Goal: Task Accomplishment & Management: Manage account settings

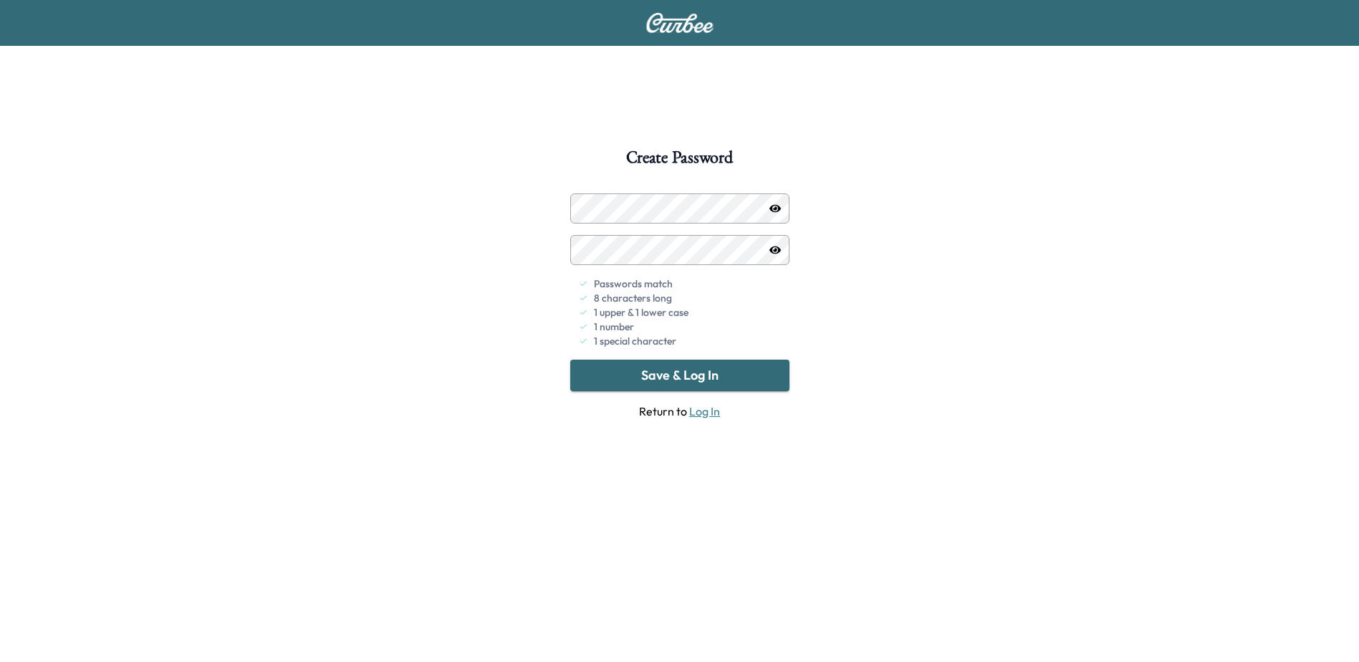
click at [656, 382] on button "Save & Log In" at bounding box center [679, 375] width 219 height 32
click at [691, 414] on link "Log In" at bounding box center [704, 411] width 31 height 14
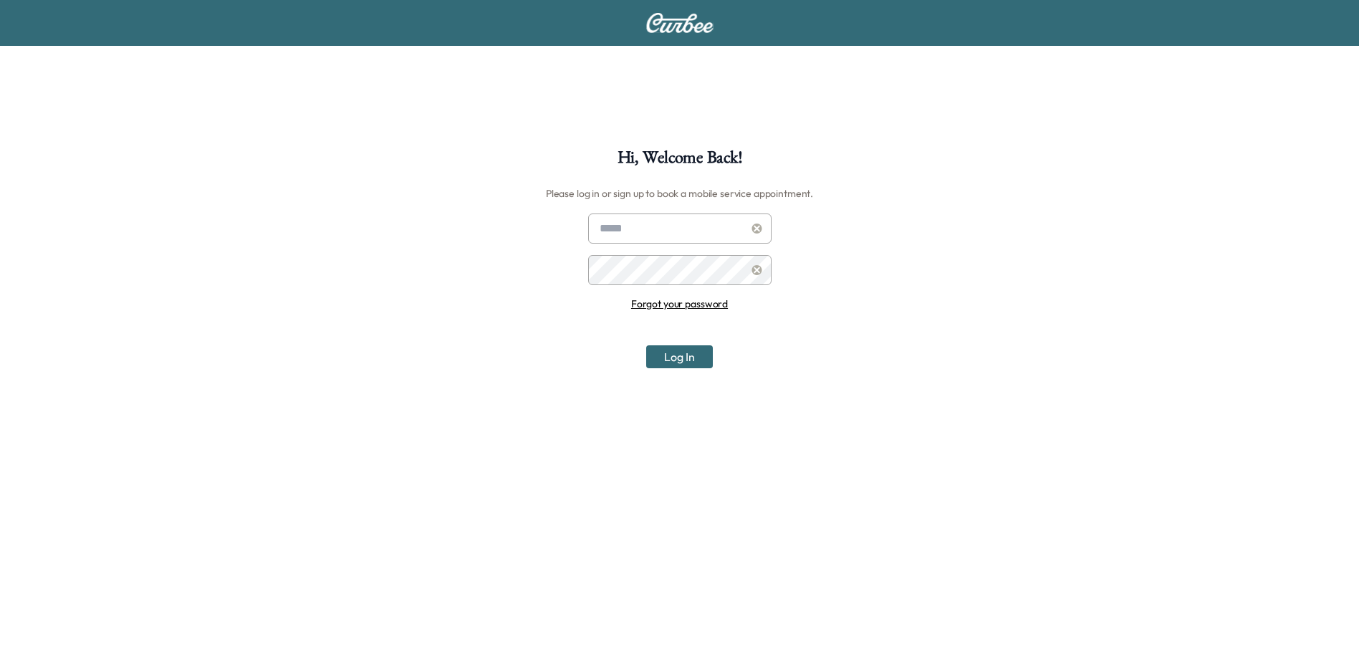
type input "**********"
click at [705, 349] on button "Log In" at bounding box center [679, 356] width 67 height 23
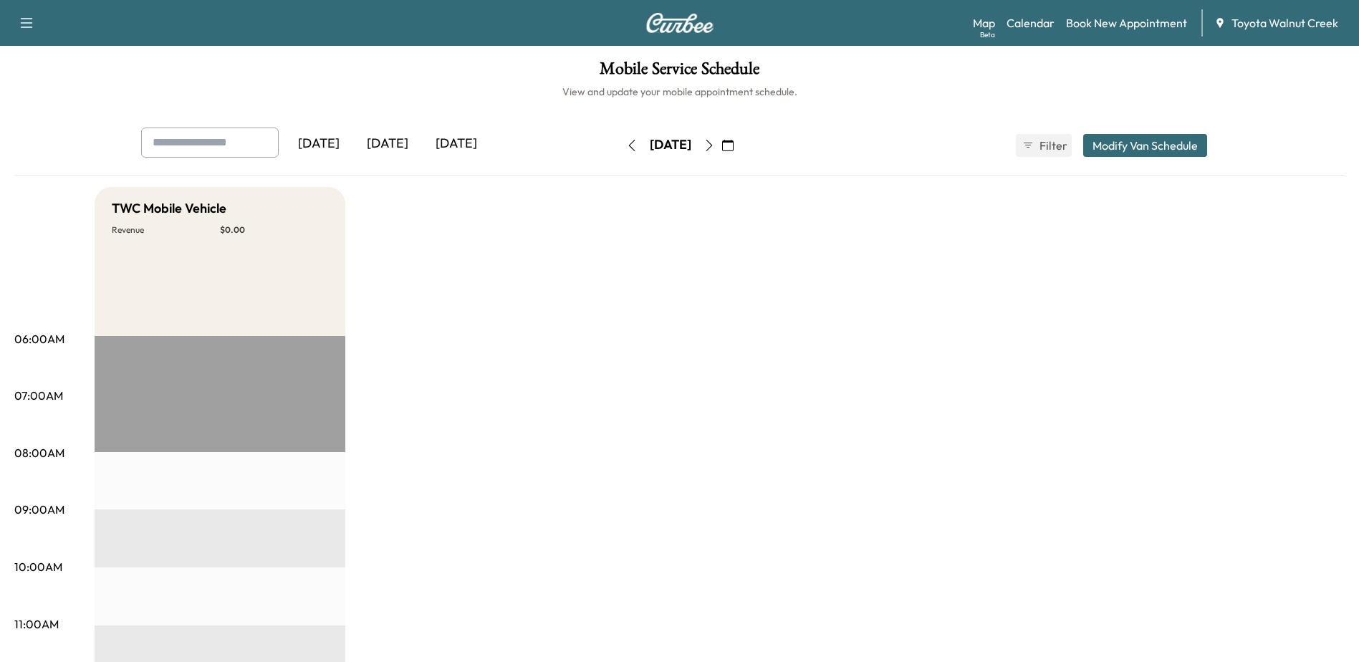
click at [733, 145] on icon "button" at bounding box center [727, 145] width 11 height 11
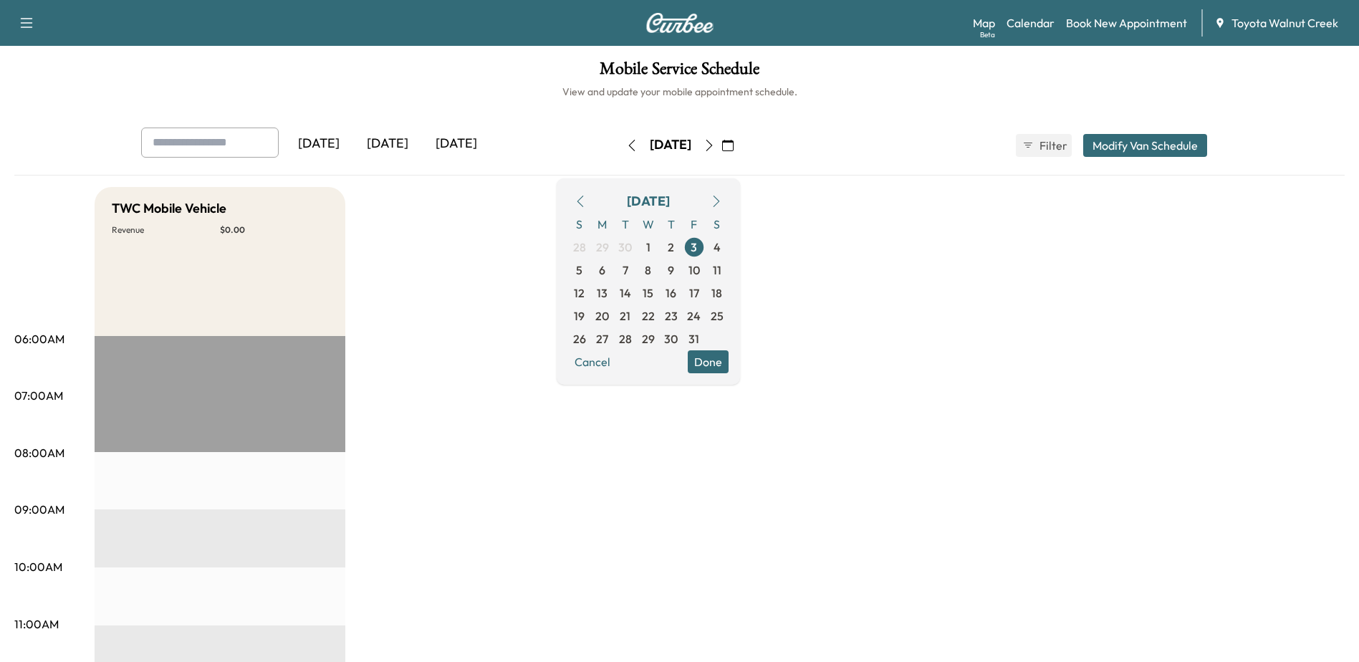
click at [382, 143] on div "[DATE]" at bounding box center [387, 143] width 69 height 33
click at [715, 143] on icon "button" at bounding box center [708, 145] width 11 height 11
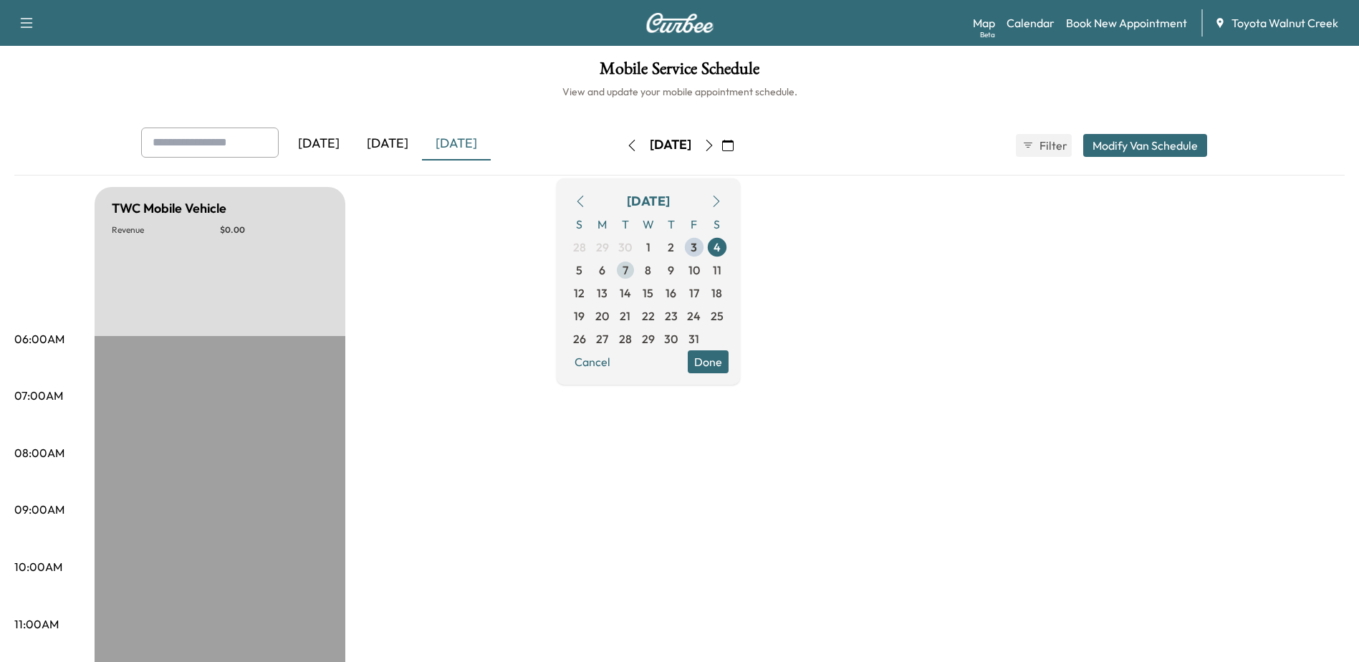
click at [628, 273] on span "7" at bounding box center [625, 269] width 6 height 17
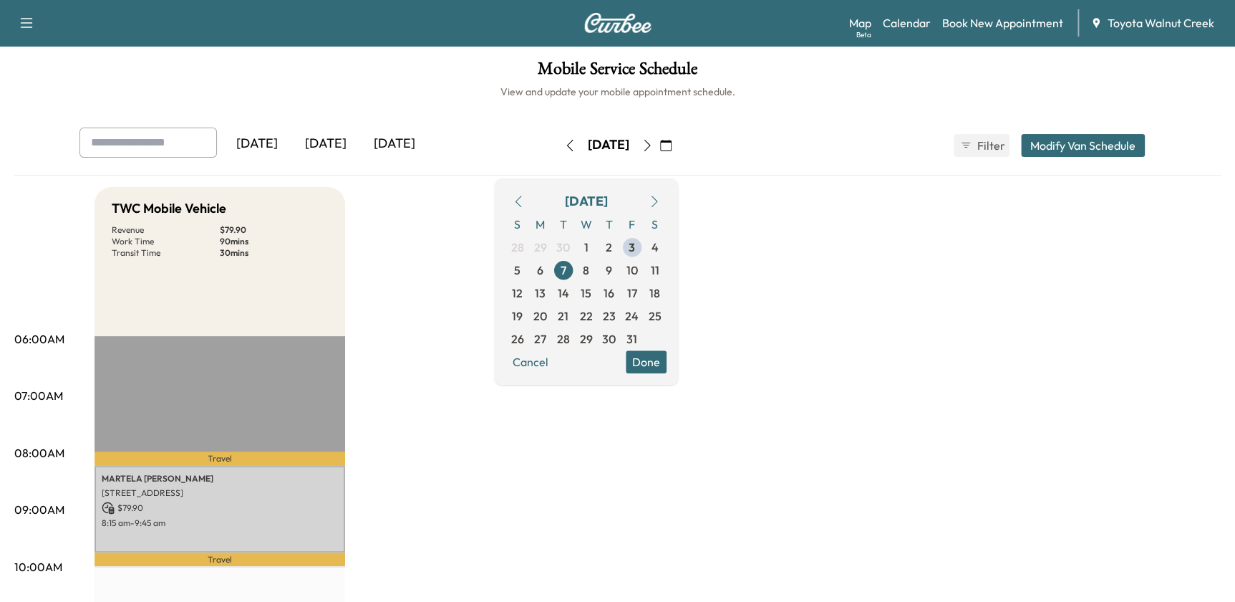
scroll to position [130, 0]
